Goal: Task Accomplishment & Management: Manage account settings

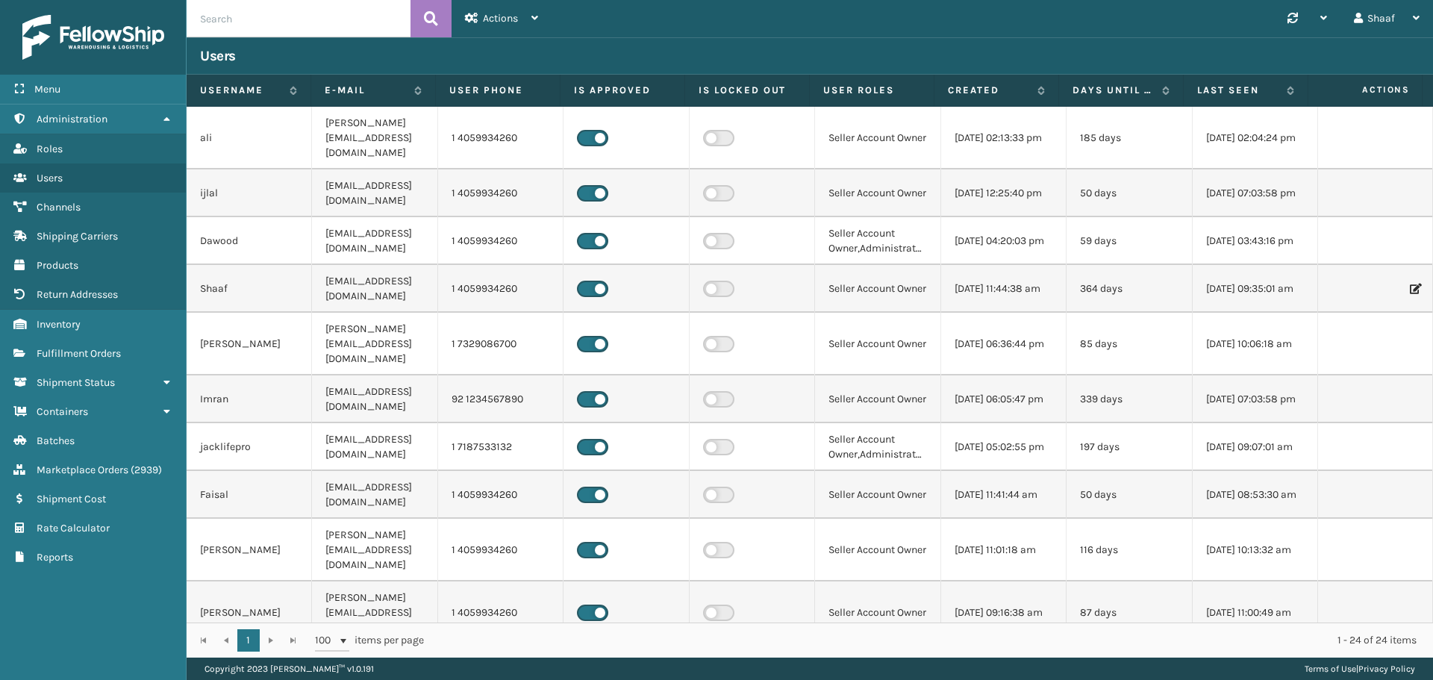
click at [917, 47] on div "Users" at bounding box center [810, 56] width 1220 height 18
click at [75, 365] on link "Fulfillment Orders" at bounding box center [93, 353] width 186 height 29
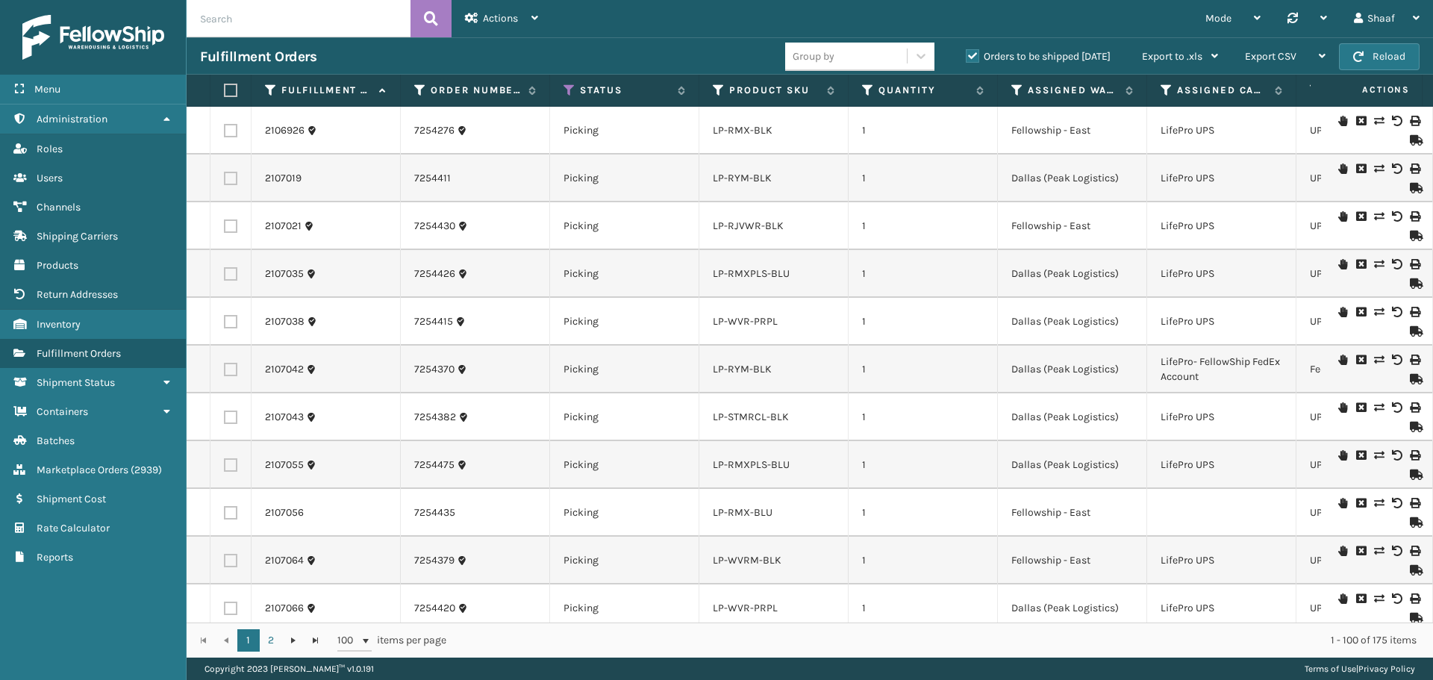
click at [511, 50] on div "Fulfillment Orders" at bounding box center [492, 57] width 585 height 18
click at [975, 54] on label "Orders to be shipped [DATE]" at bounding box center [1038, 56] width 145 height 13
click at [967, 54] on input "Orders to be shipped [DATE]" at bounding box center [966, 53] width 1 height 10
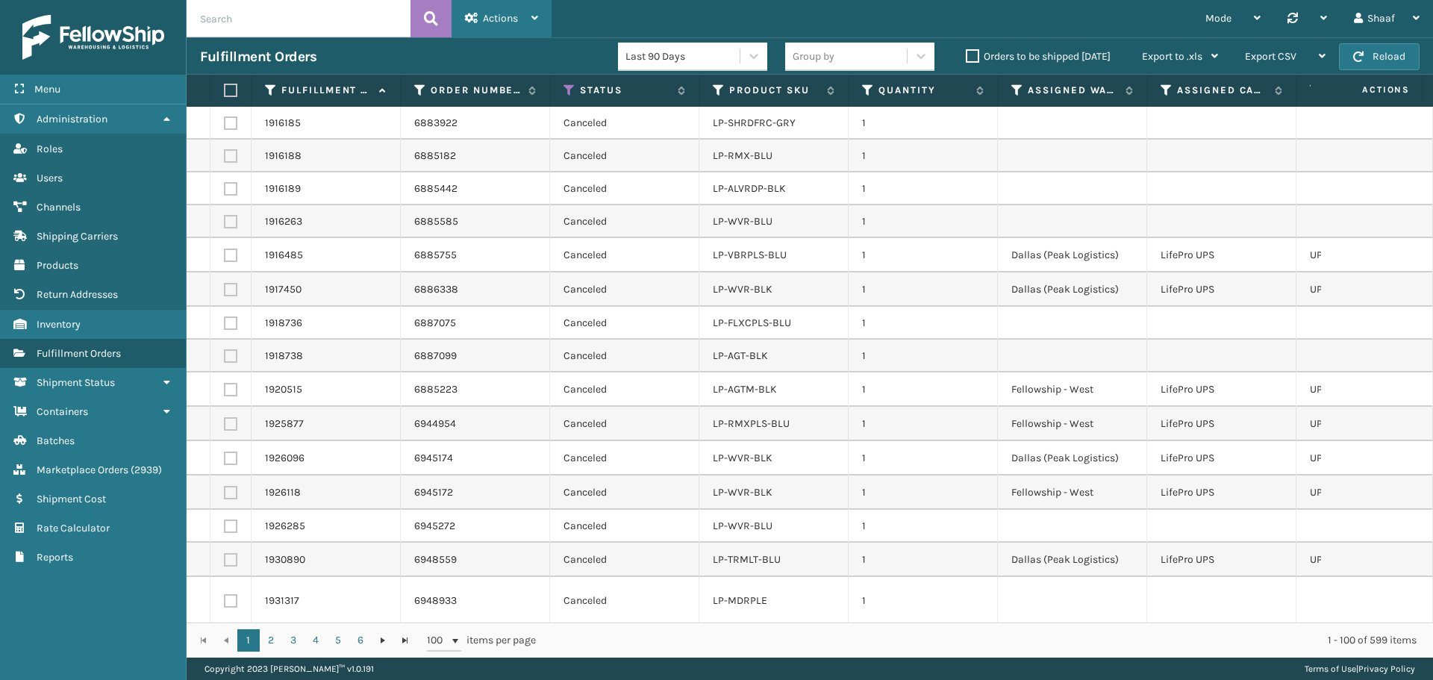
click at [523, 16] on div "Actions" at bounding box center [501, 18] width 73 height 37
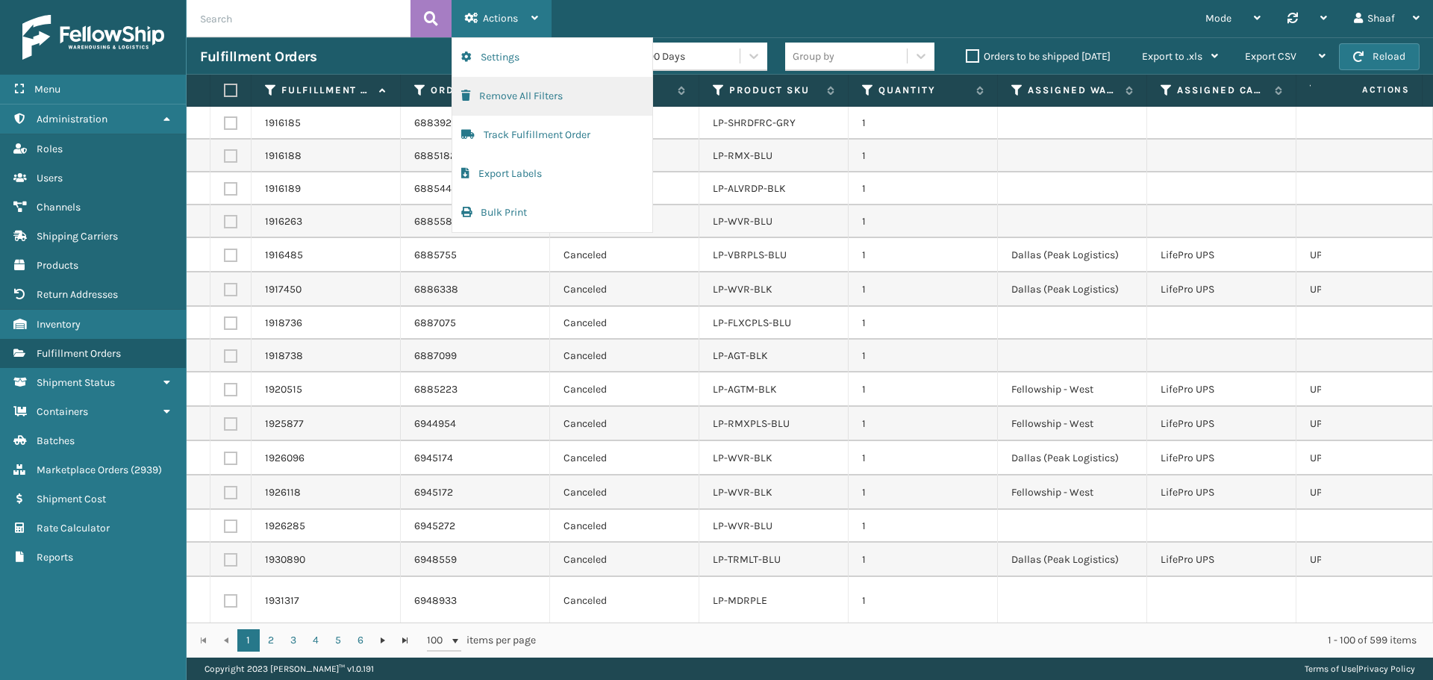
click at [525, 99] on button "Remove All Filters" at bounding box center [552, 96] width 200 height 39
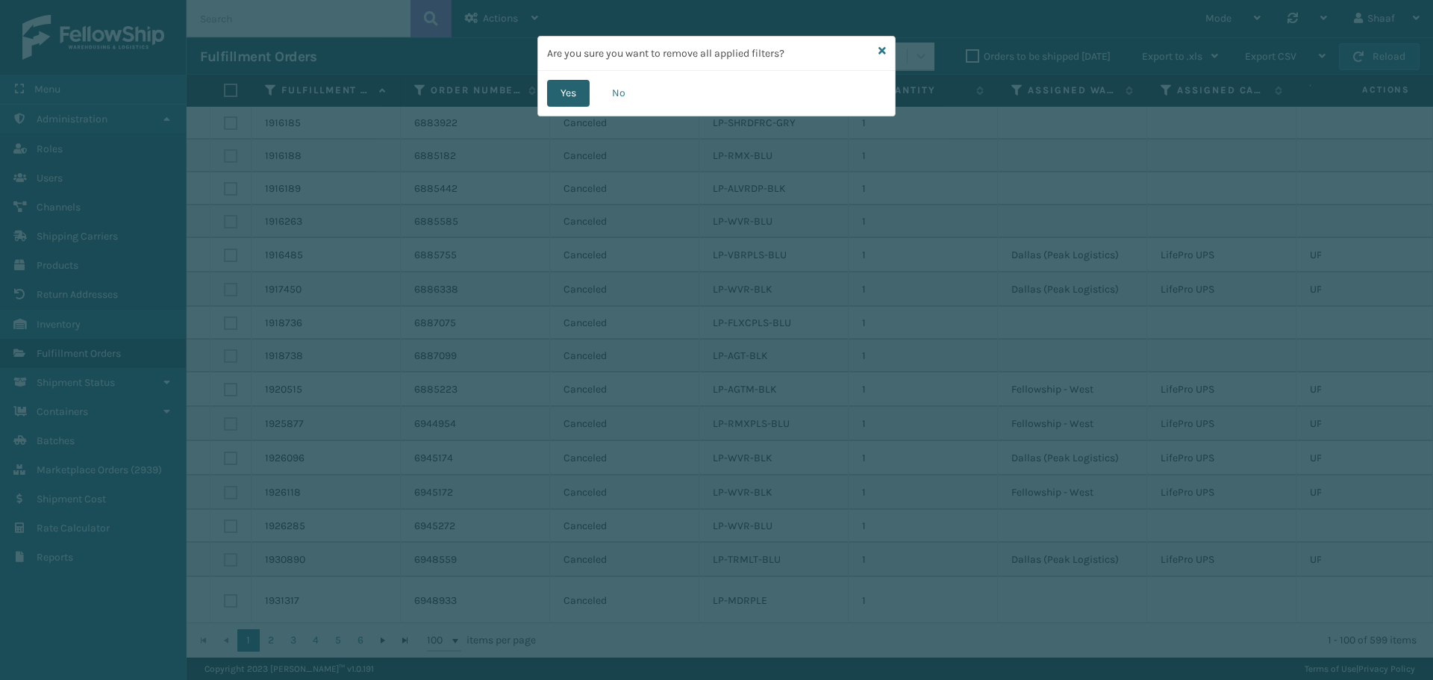
click at [569, 93] on button "Yes" at bounding box center [568, 93] width 43 height 27
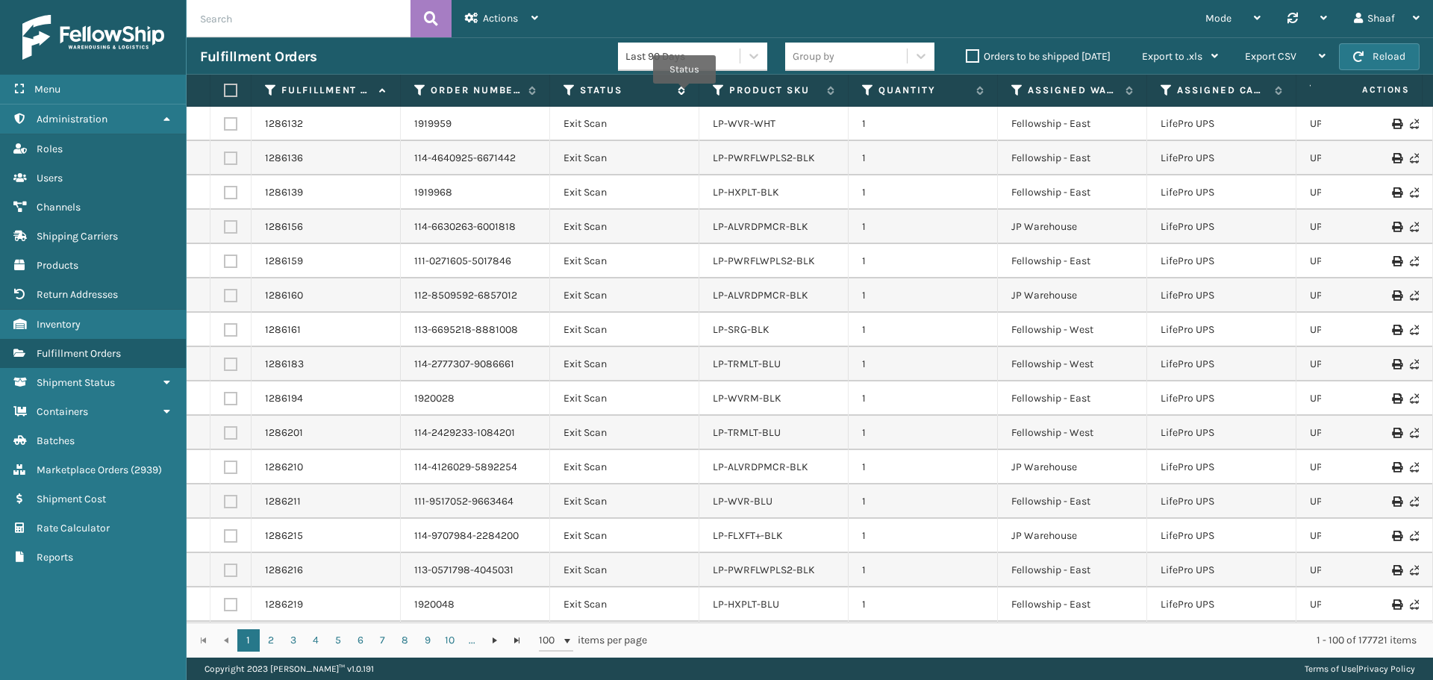
click at [684, 94] on icon at bounding box center [679, 90] width 12 height 9
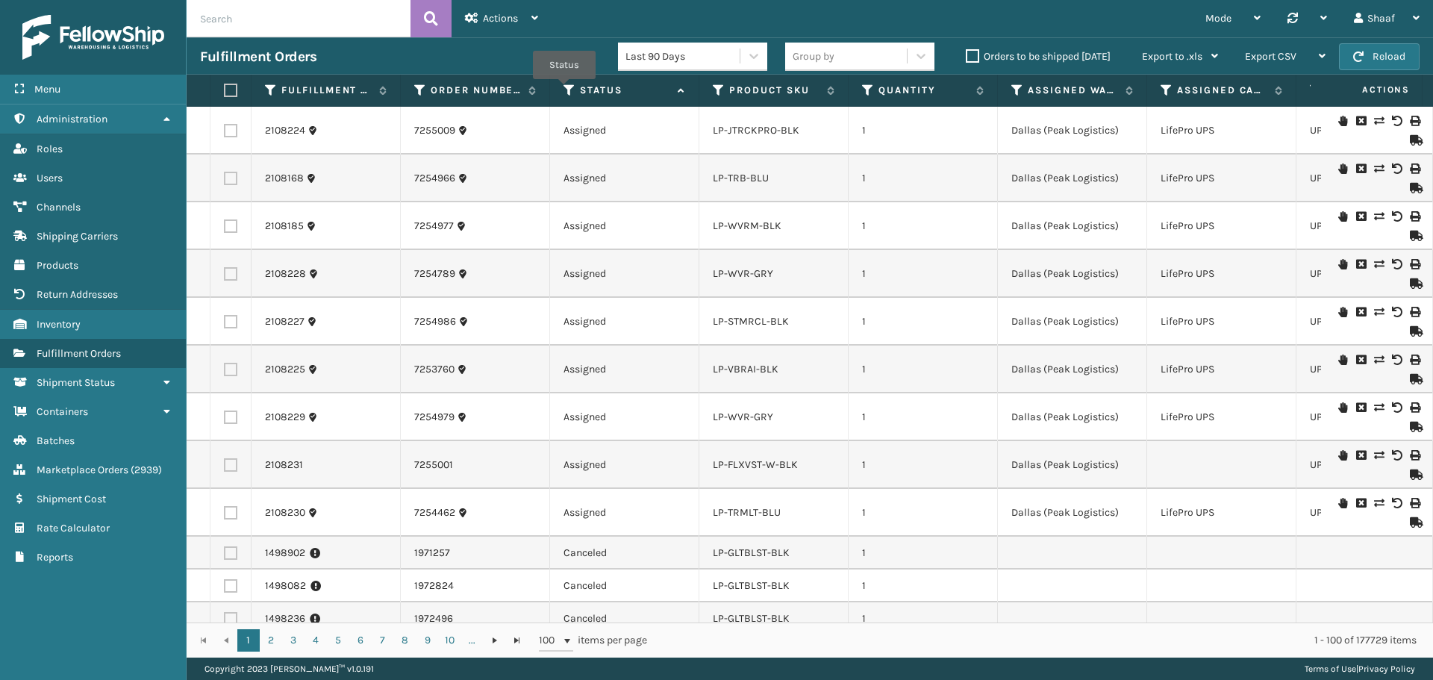
click at [563, 90] on th "Status" at bounding box center [624, 91] width 149 height 32
click at [569, 88] on icon at bounding box center [569, 90] width 12 height 13
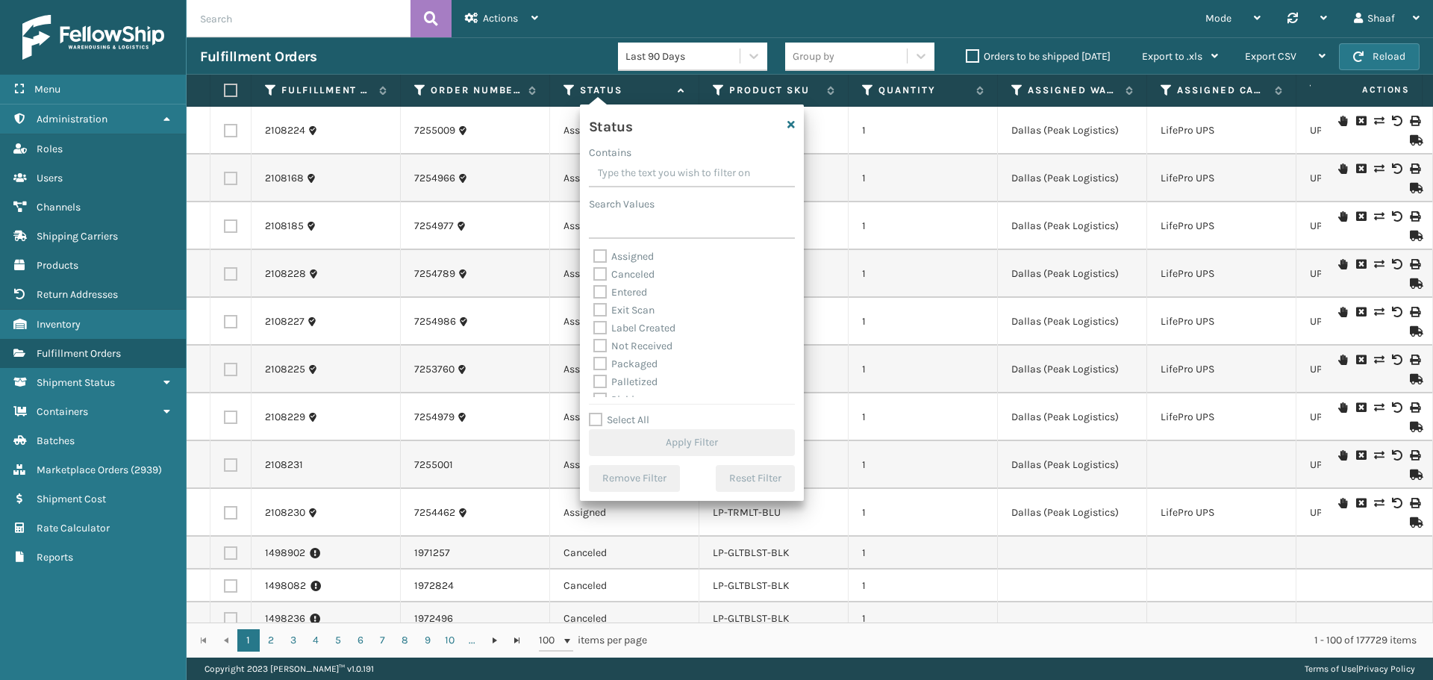
click at [597, 254] on label "Assigned" at bounding box center [623, 256] width 60 height 13
click at [594, 254] on input "Assigned" at bounding box center [593, 253] width 1 height 10
checkbox input "true"
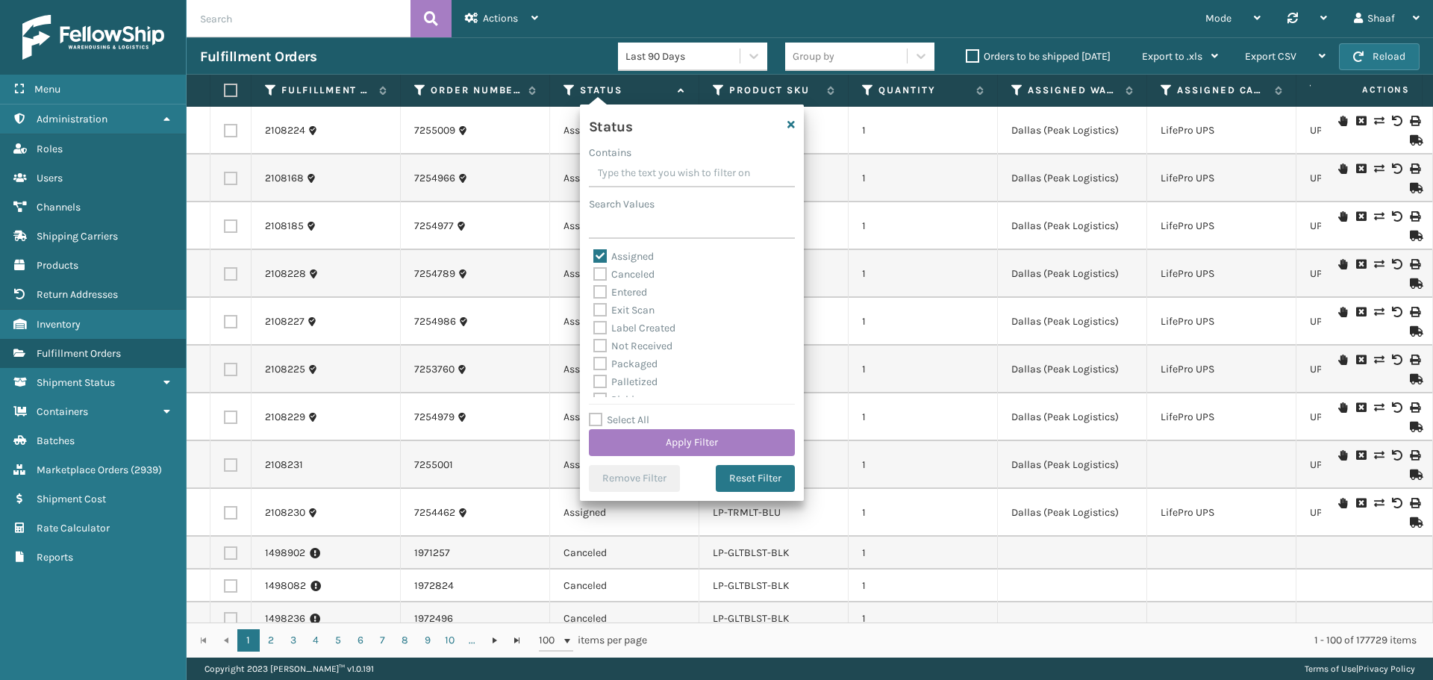
click at [599, 289] on label "Entered" at bounding box center [620, 292] width 54 height 13
click at [594, 289] on input "Entered" at bounding box center [593, 289] width 1 height 10
checkbox input "true"
click at [601, 328] on label "Label Created" at bounding box center [634, 328] width 82 height 13
click at [594, 328] on input "Label Created" at bounding box center [593, 324] width 1 height 10
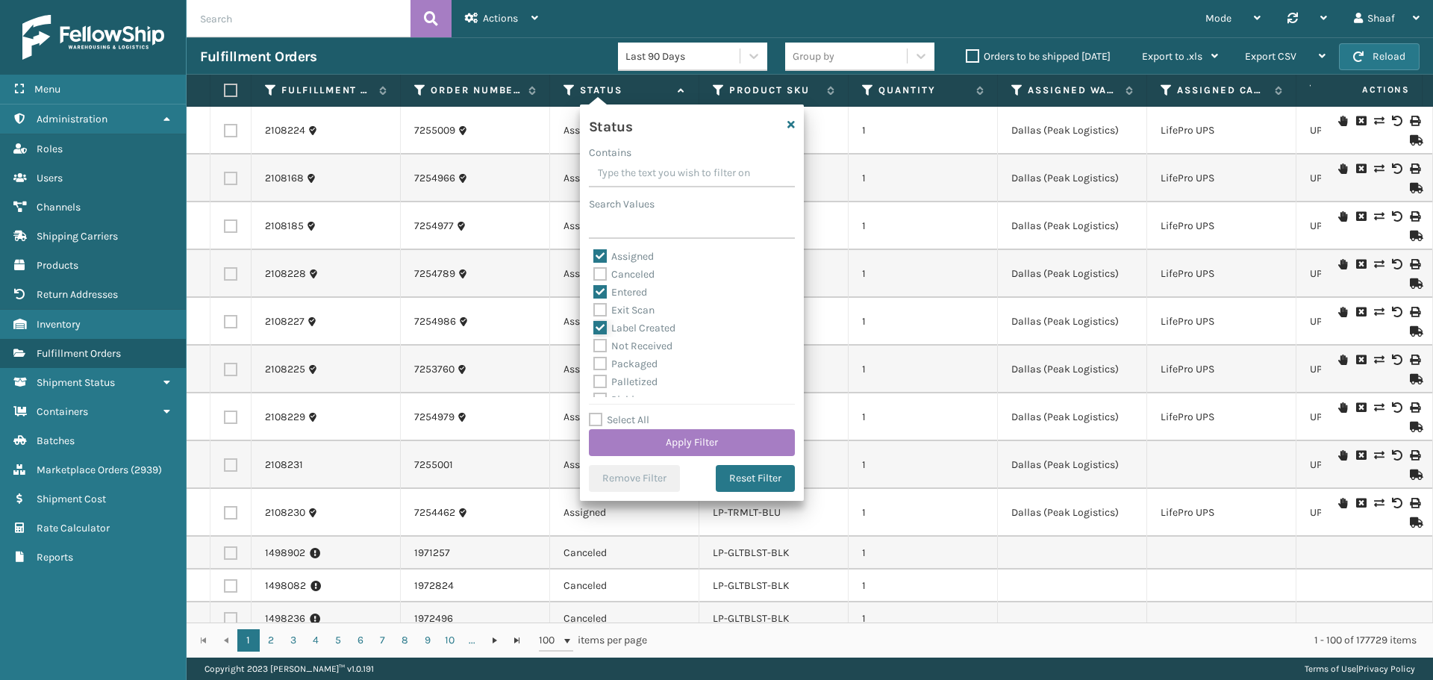
checkbox input "true"
click at [600, 363] on label "Packaged" at bounding box center [625, 364] width 64 height 13
click at [594, 363] on input "Packaged" at bounding box center [593, 360] width 1 height 10
checkbox input "true"
click at [599, 376] on label "Palletized" at bounding box center [625, 381] width 64 height 13
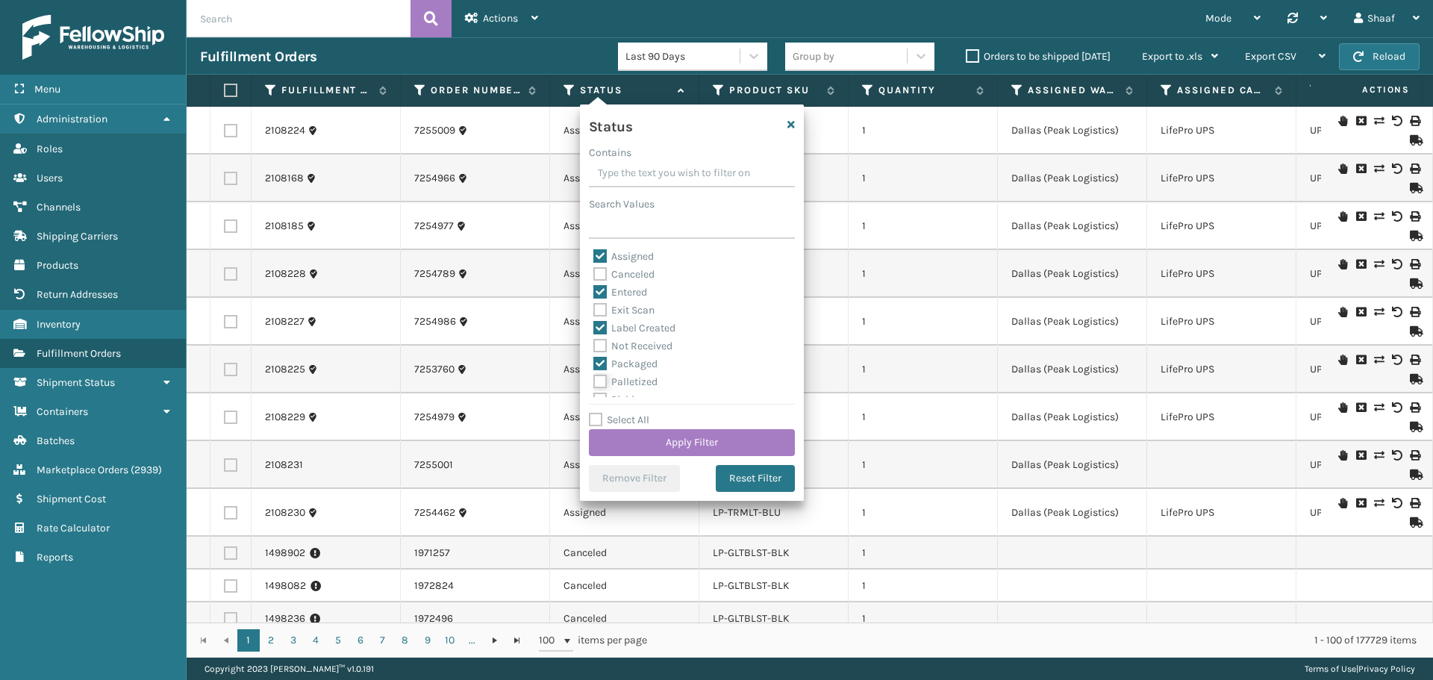
click at [594, 376] on input "Palletized" at bounding box center [593, 378] width 1 height 10
checkbox input "true"
click at [604, 317] on label "Picking" at bounding box center [619, 316] width 53 height 13
click at [594, 317] on input "Picking" at bounding box center [593, 312] width 1 height 10
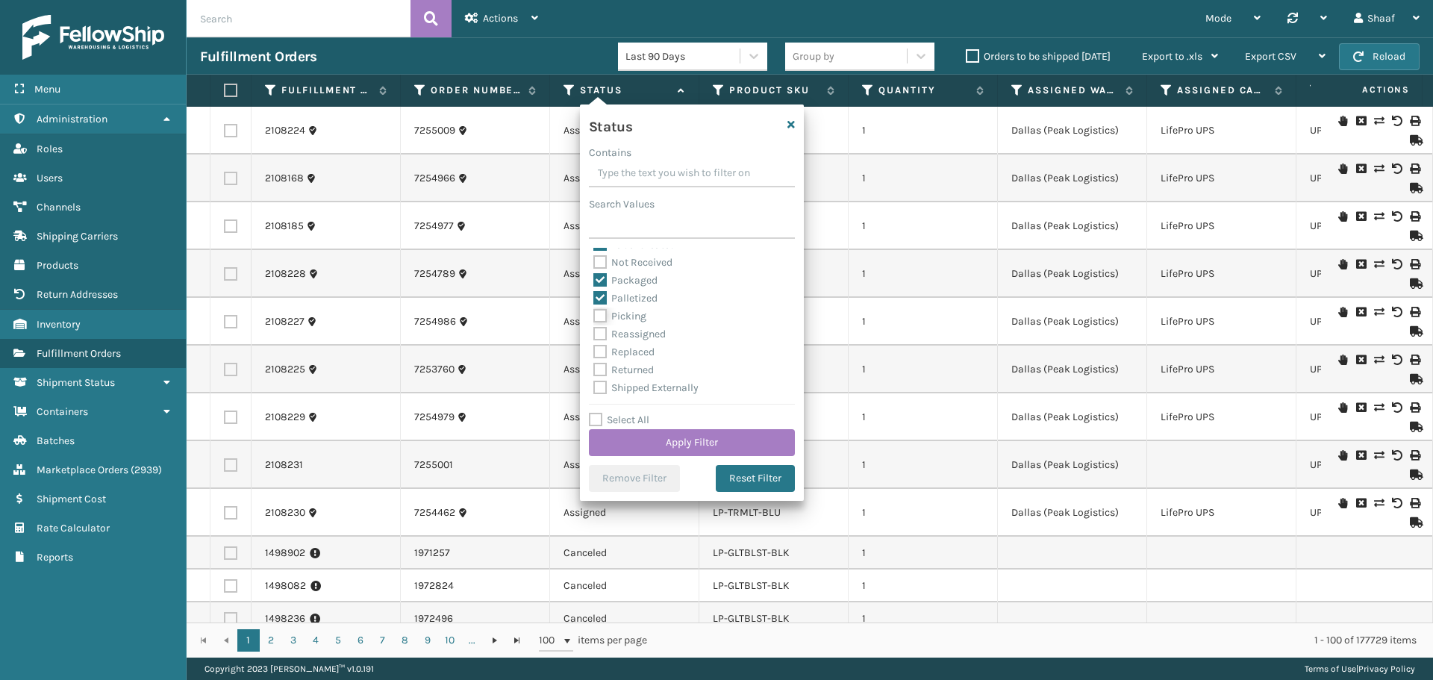
checkbox input "true"
click at [601, 332] on label "Reassigned" at bounding box center [629, 334] width 72 height 13
click at [594, 332] on input "Reassigned" at bounding box center [593, 330] width 1 height 10
checkbox input "true"
click at [596, 352] on label "Replaced" at bounding box center [623, 352] width 61 height 13
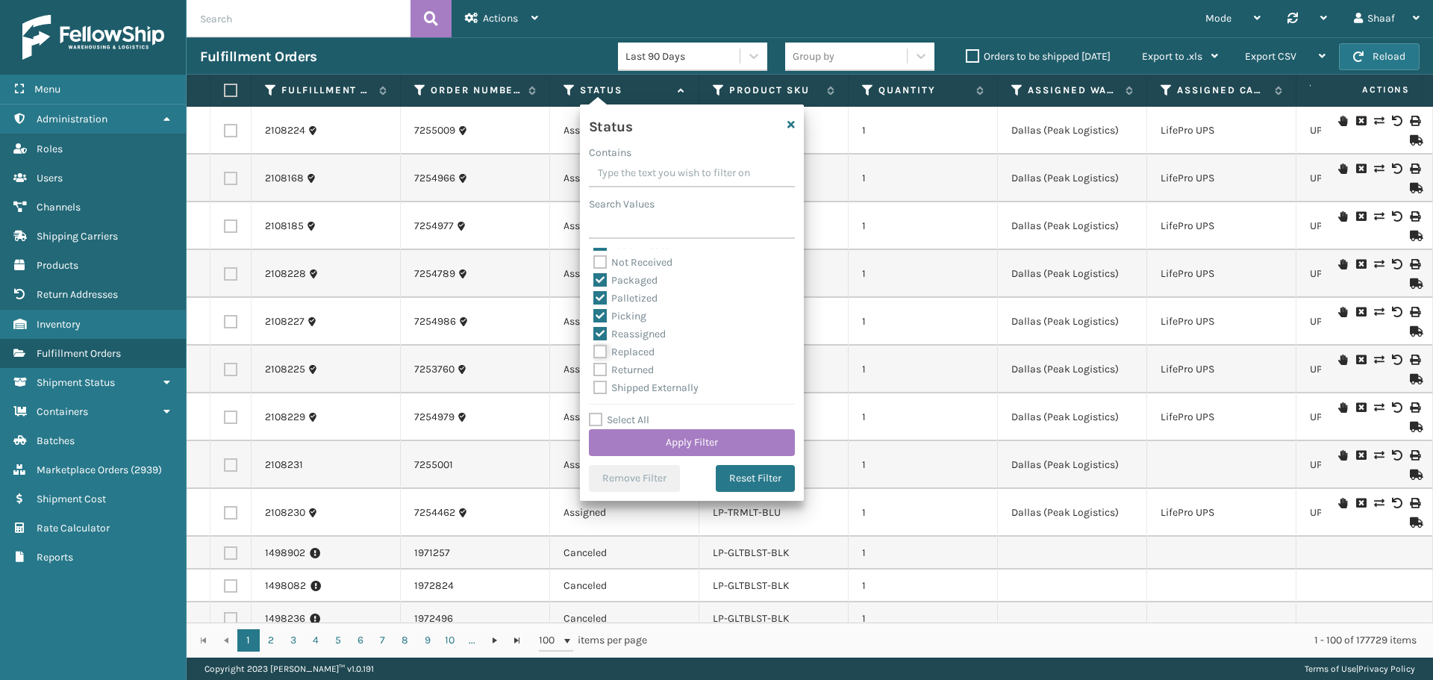
click at [594, 352] on input "Replaced" at bounding box center [593, 348] width 1 height 10
click at [596, 352] on label "Replaced" at bounding box center [623, 352] width 61 height 13
click at [594, 352] on input "Replaced" at bounding box center [593, 348] width 1 height 10
checkbox input "false"
click at [597, 340] on label "Reassigned" at bounding box center [629, 334] width 72 height 13
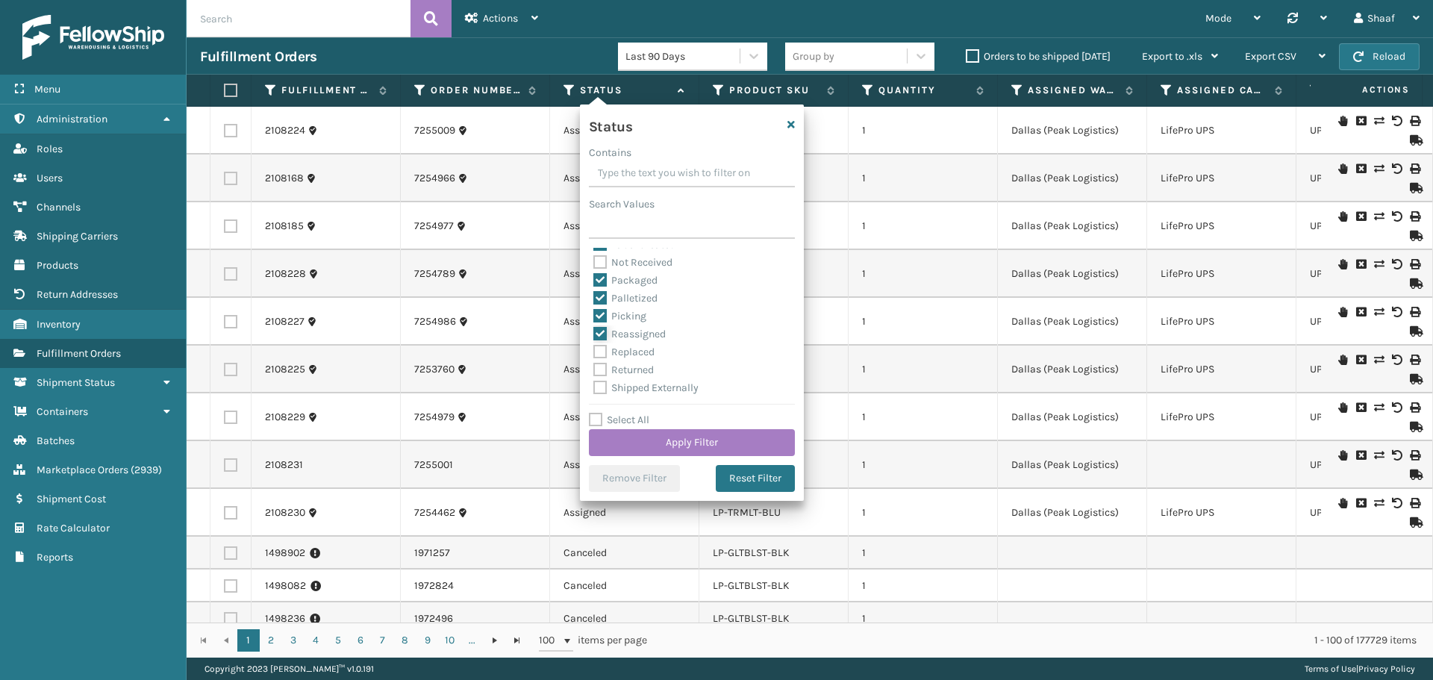
click at [594, 335] on input "Reassigned" at bounding box center [593, 330] width 1 height 10
click at [601, 332] on label "Reassigned" at bounding box center [629, 334] width 72 height 13
click at [594, 332] on input "Reassigned" at bounding box center [593, 330] width 1 height 10
checkbox input "true"
click at [672, 439] on button "Apply Filter" at bounding box center [692, 442] width 206 height 27
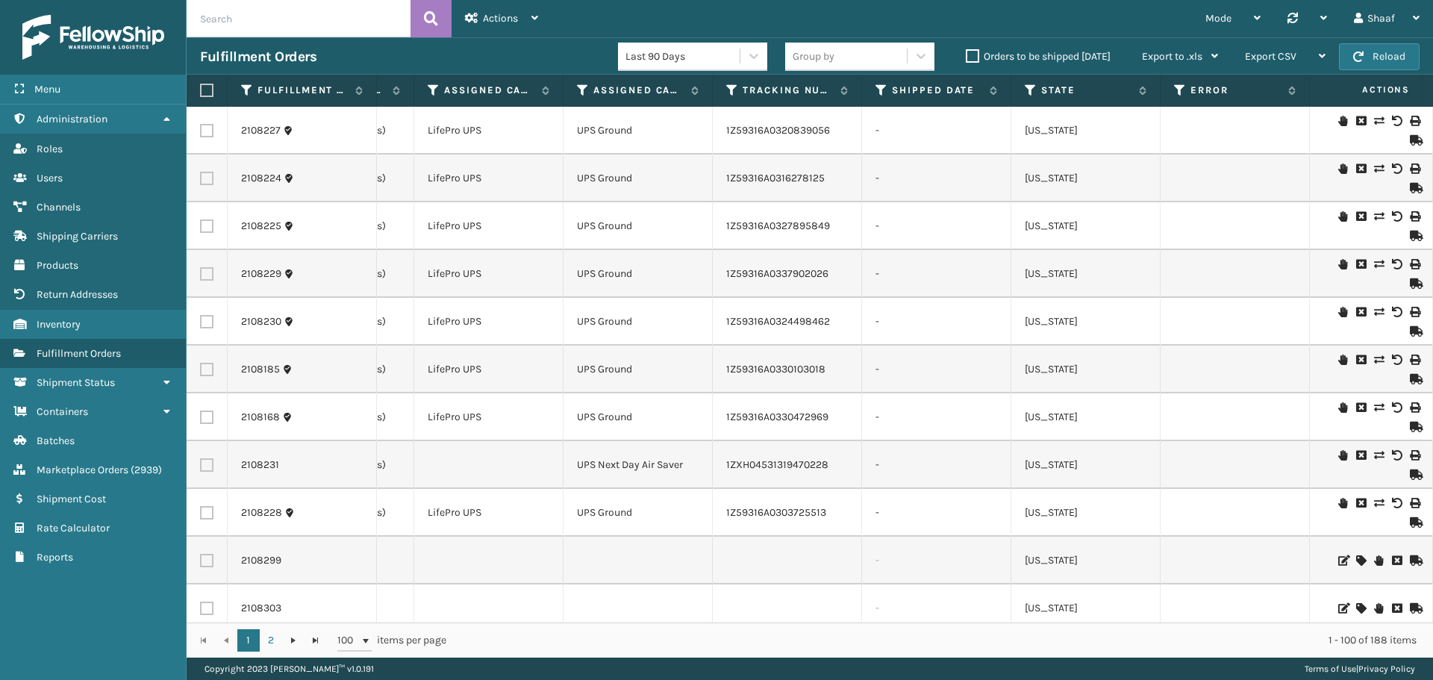
scroll to position [0, 0]
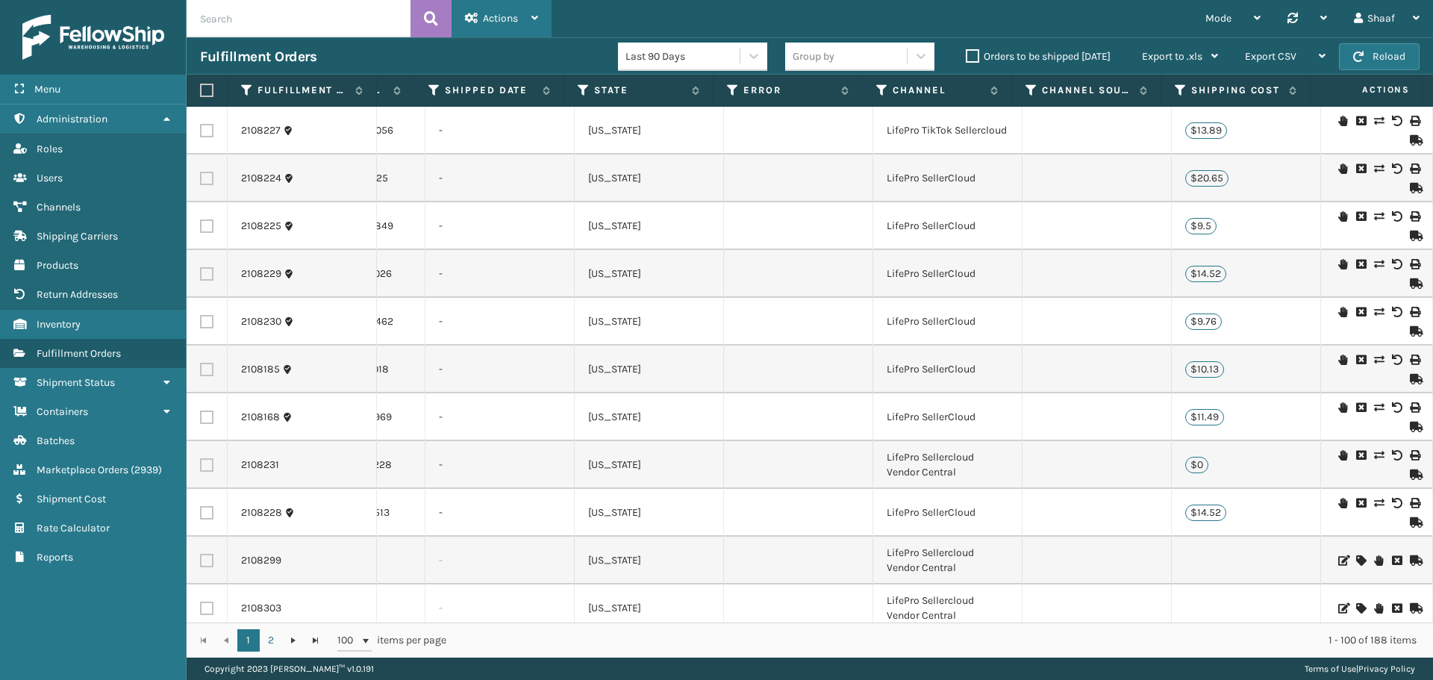
click at [464, 31] on div "Actions Settings Remove All Filters Track Fulfillment Order Export Labels Bulk …" at bounding box center [502, 18] width 100 height 37
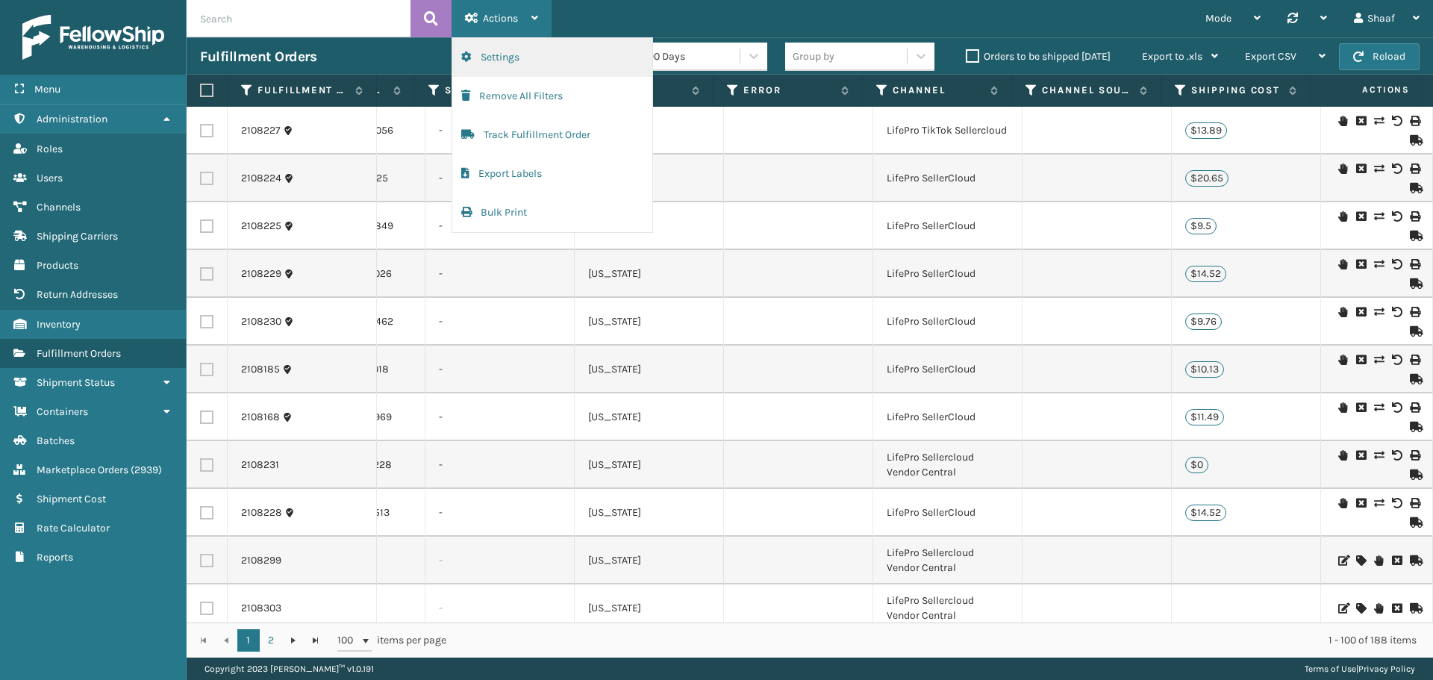
click at [511, 57] on button "Settings" at bounding box center [552, 57] width 200 height 39
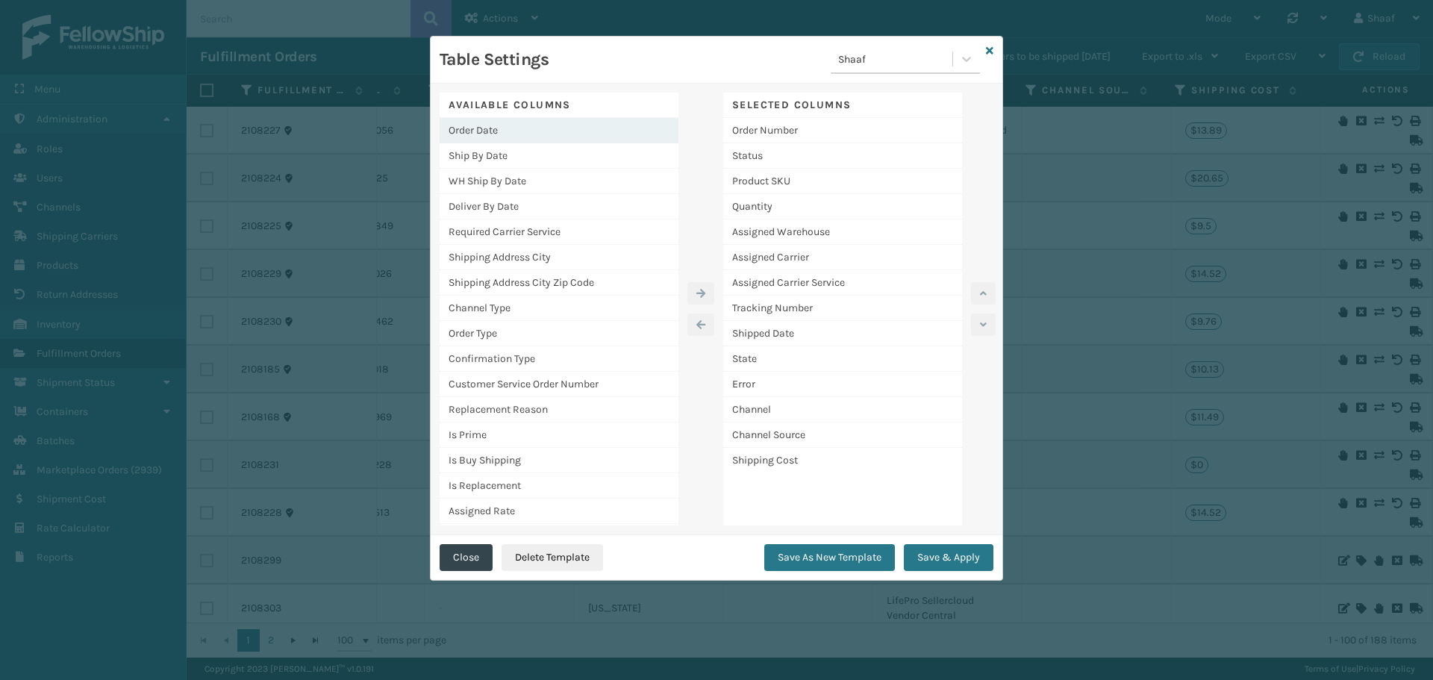
click at [558, 130] on div "Order Date" at bounding box center [559, 130] width 239 height 25
click at [698, 294] on icon "button" at bounding box center [700, 293] width 9 height 10
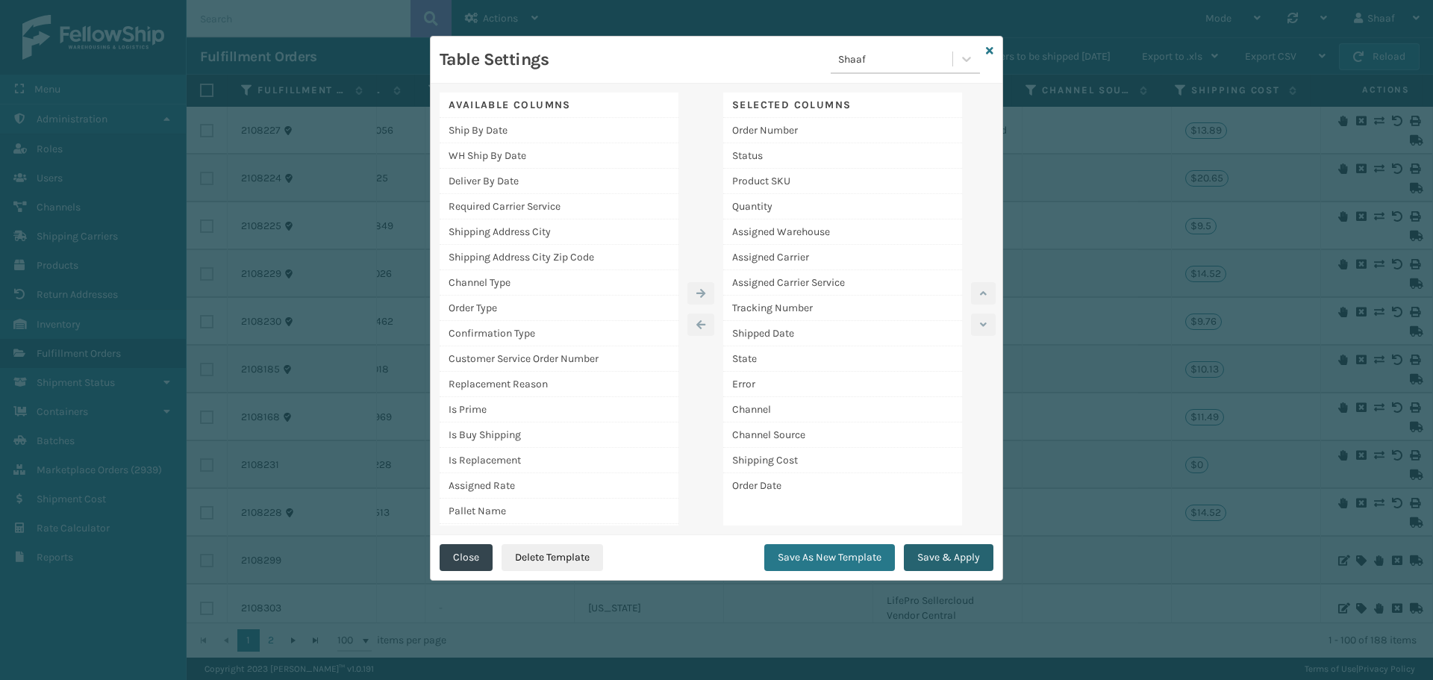
click at [949, 560] on button "Save & Apply" at bounding box center [949, 557] width 90 height 27
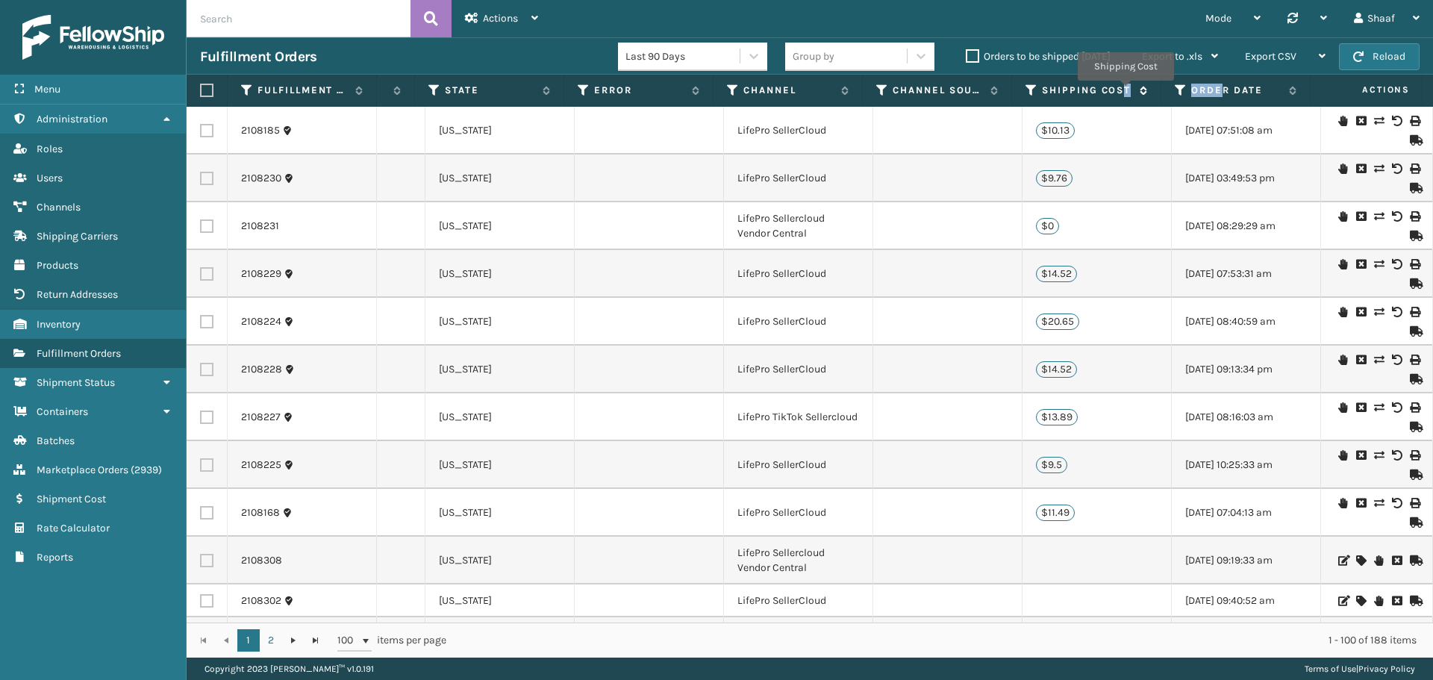
drag, startPoint x: 1220, startPoint y: 91, endPoint x: 1125, endPoint y: 91, distance: 94.8
click at [1125, 91] on tr "Fulfillment Order Id Order Number Status Product SKU Quantity Assigned Warehous…" at bounding box center [139, 91] width 2565 height 32
click at [1090, 91] on label "Shipping Cost" at bounding box center [1087, 90] width 90 height 13
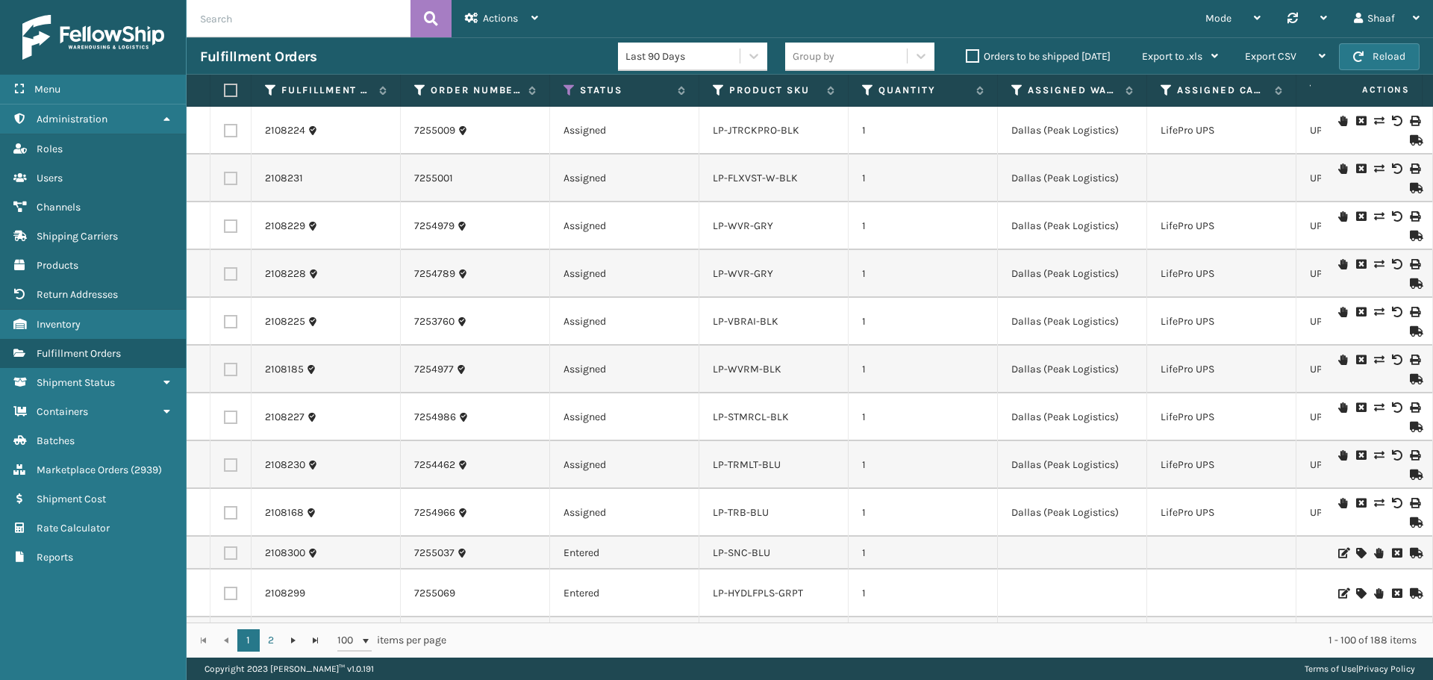
click at [530, 49] on div "Fulfillment Orders" at bounding box center [409, 57] width 418 height 18
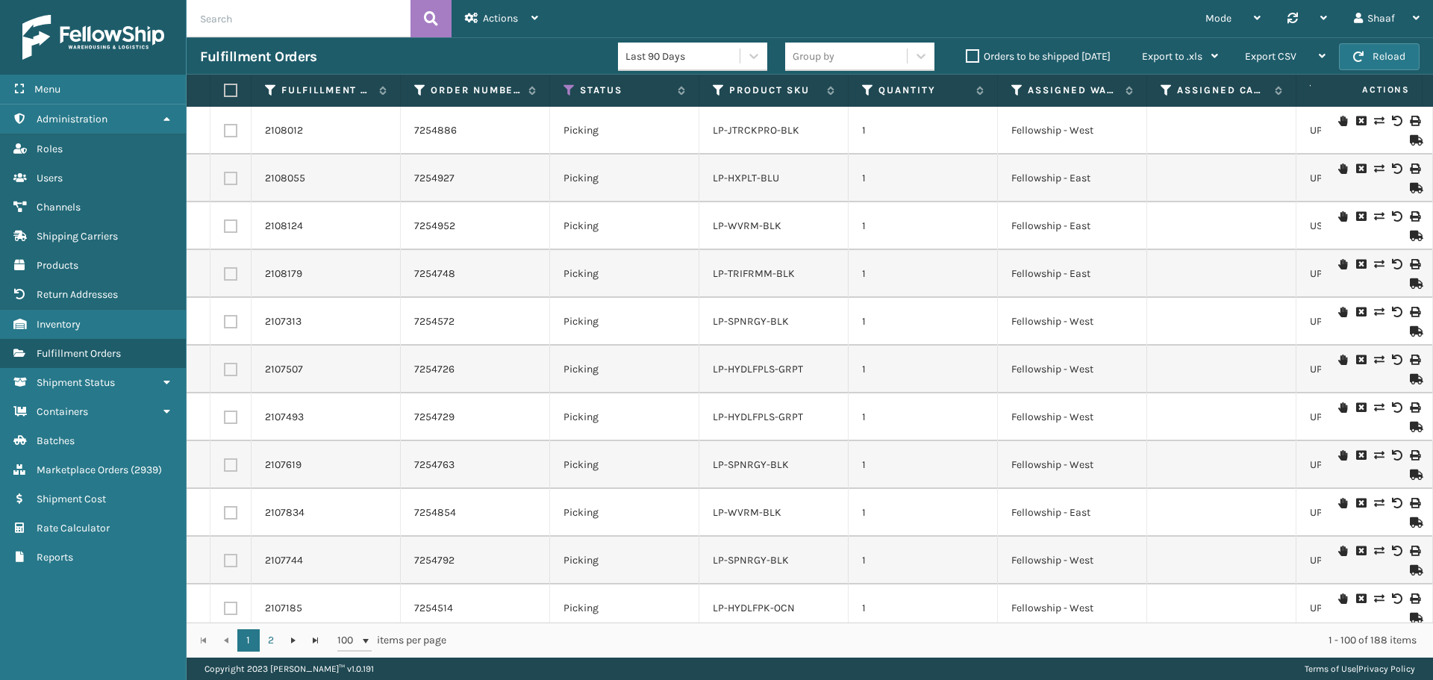
click at [525, 49] on div "Fulfillment Orders" at bounding box center [409, 57] width 418 height 18
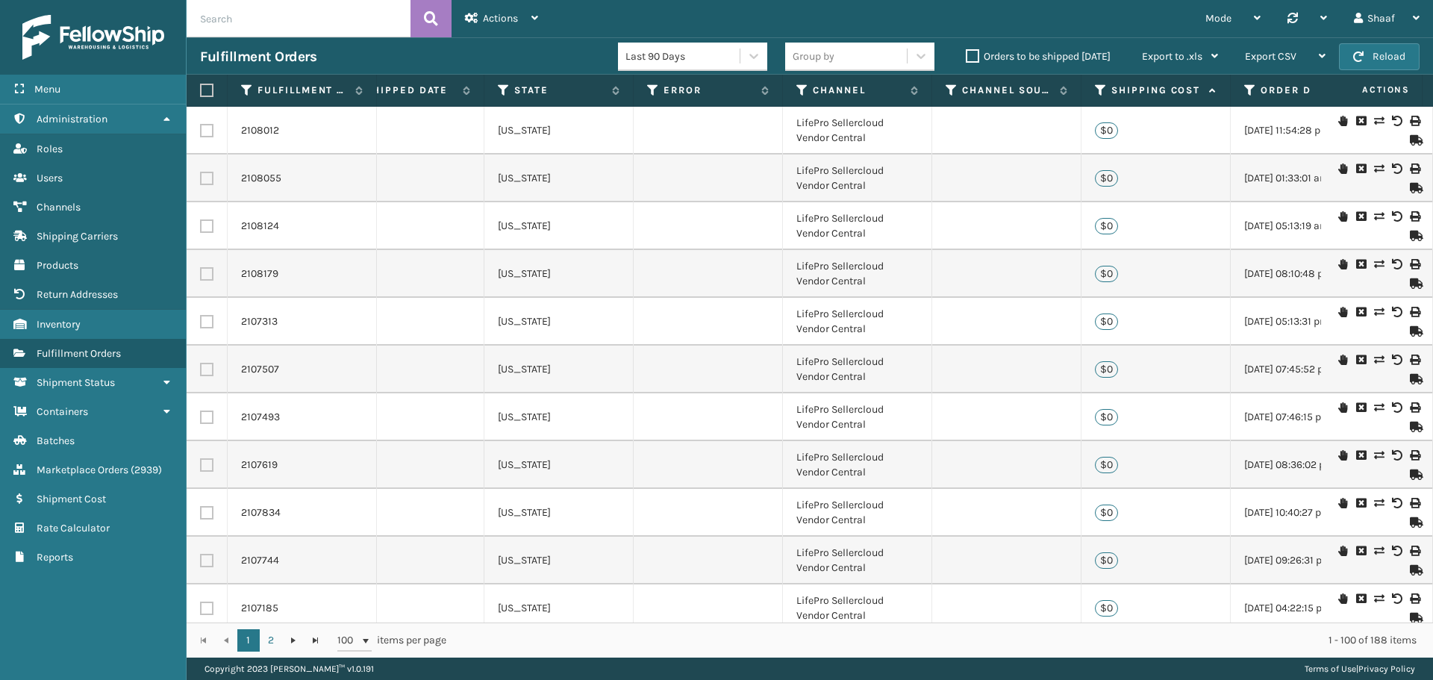
scroll to position [0, 1329]
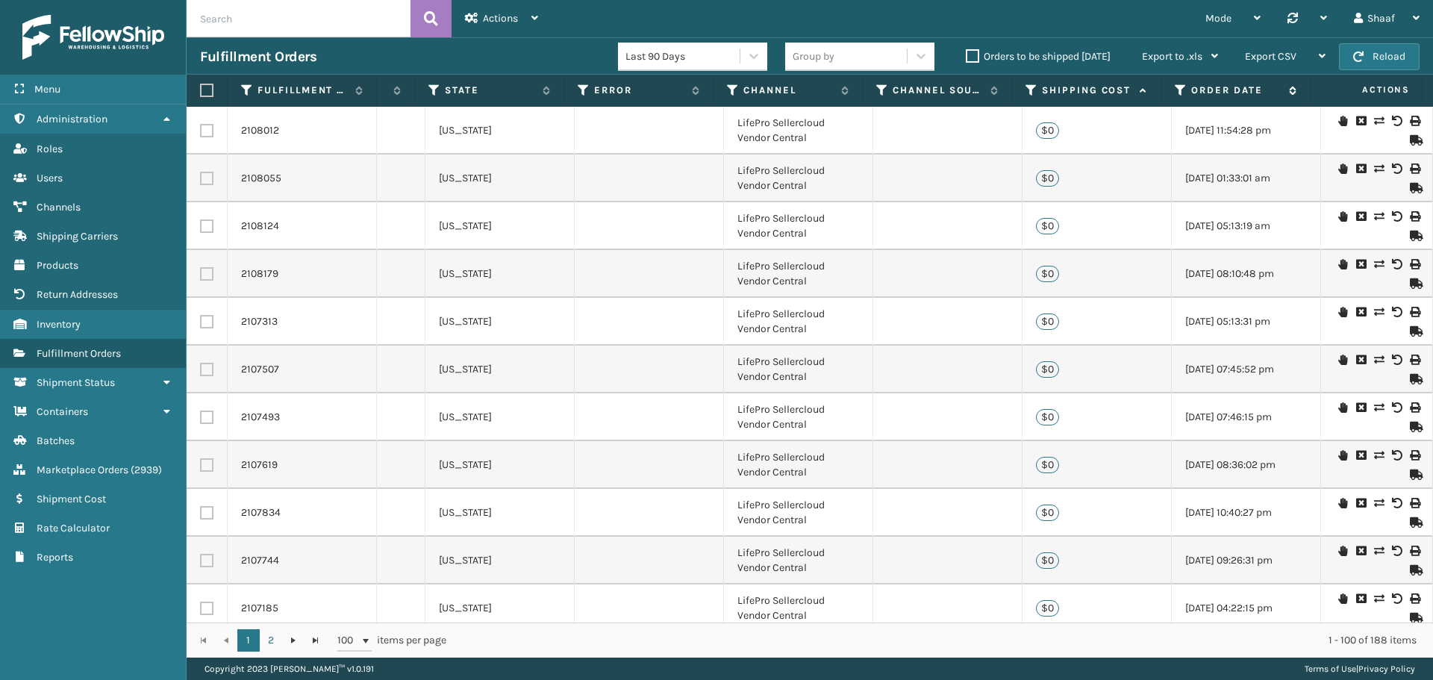
click at [1293, 87] on icon at bounding box center [1290, 90] width 12 height 9
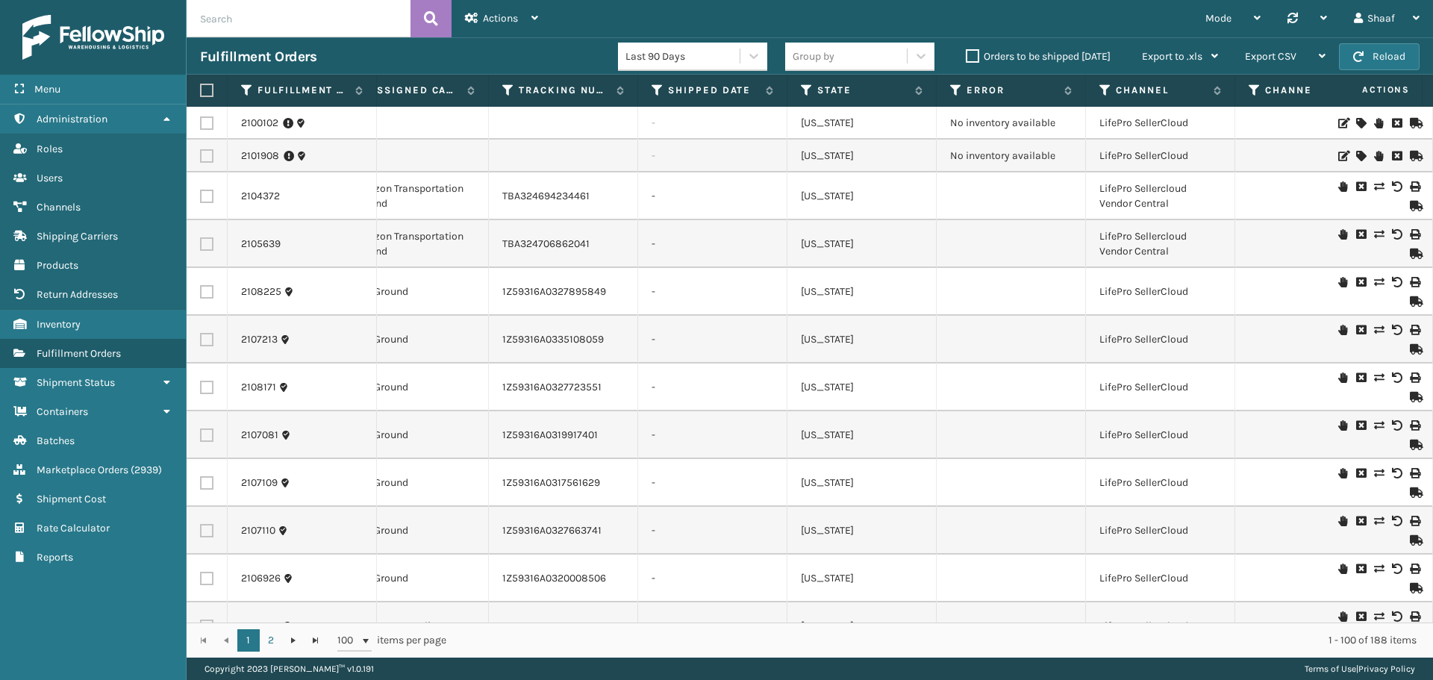
scroll to position [0, 522]
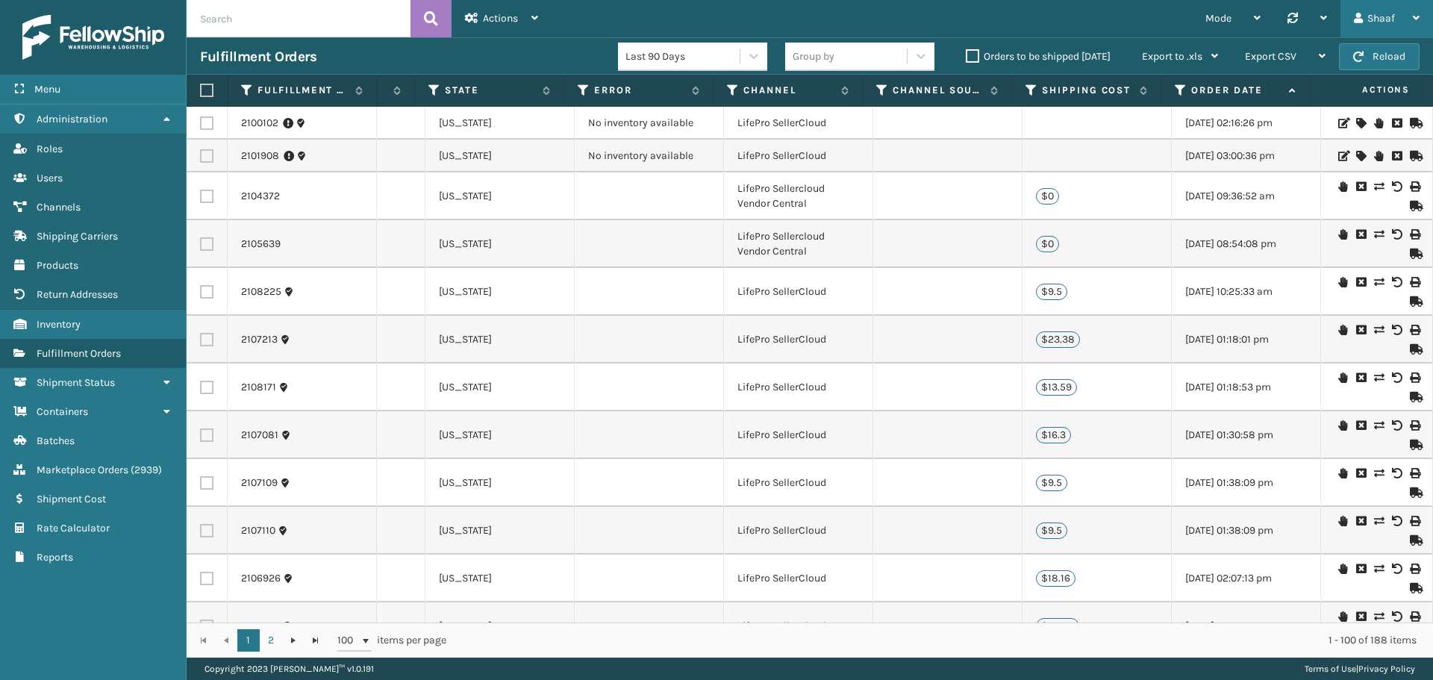
click at [1414, 18] on icon at bounding box center [1416, 18] width 7 height 10
click at [1328, 57] on li "Log Out" at bounding box center [1332, 58] width 200 height 40
